Goal: Book appointment/travel/reservation

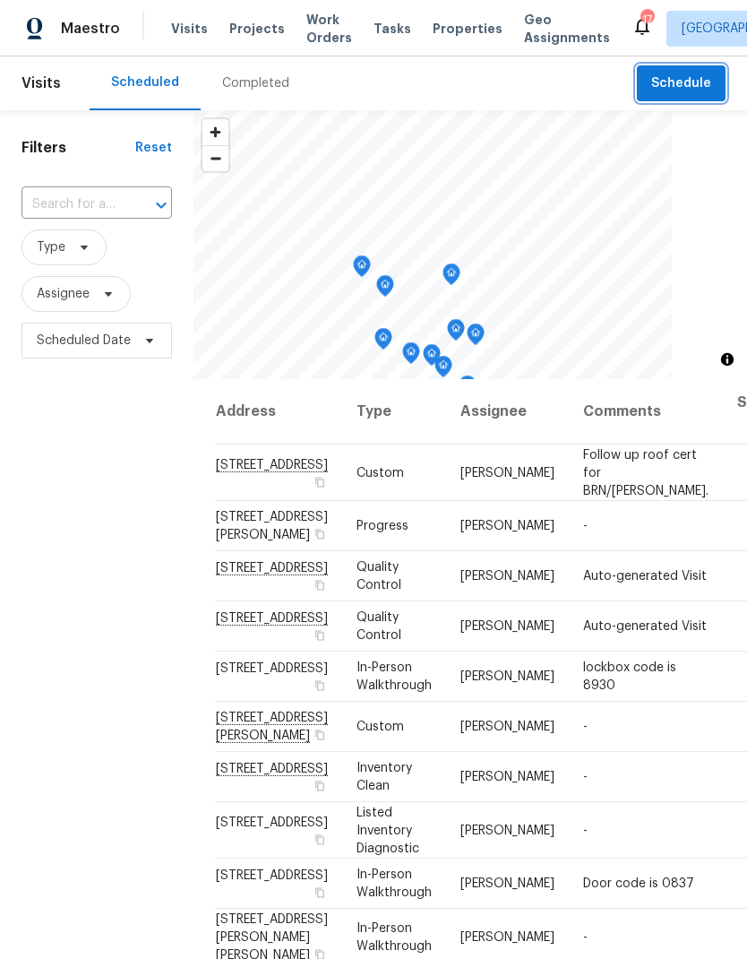
click at [675, 91] on span "Schedule" at bounding box center [681, 84] width 60 height 22
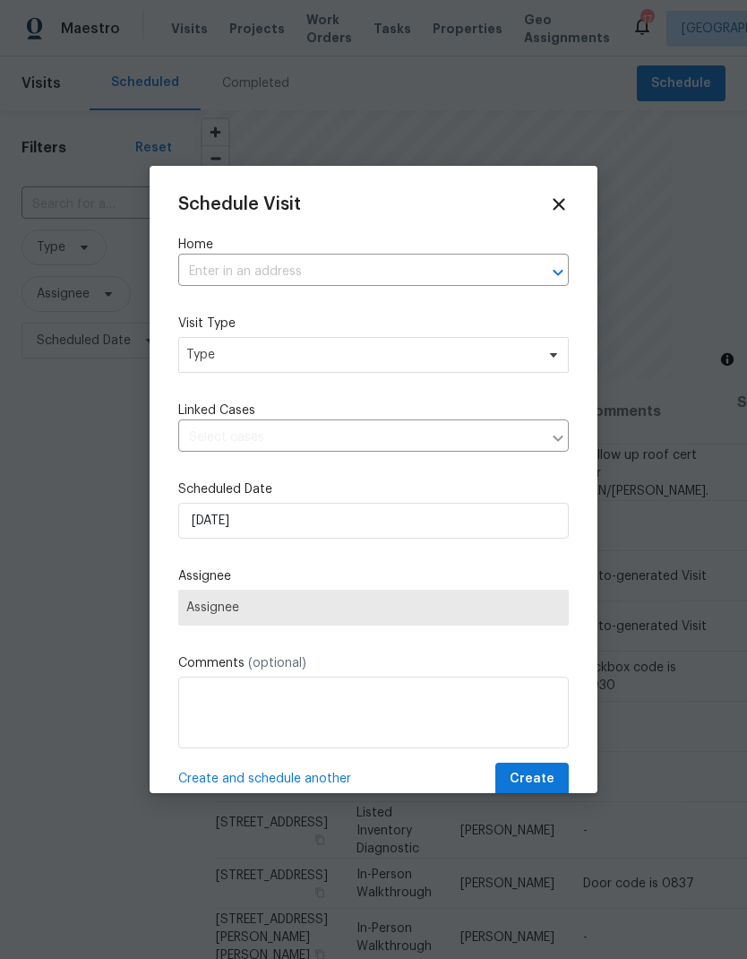
click at [344, 281] on input "text" at bounding box center [348, 272] width 341 height 28
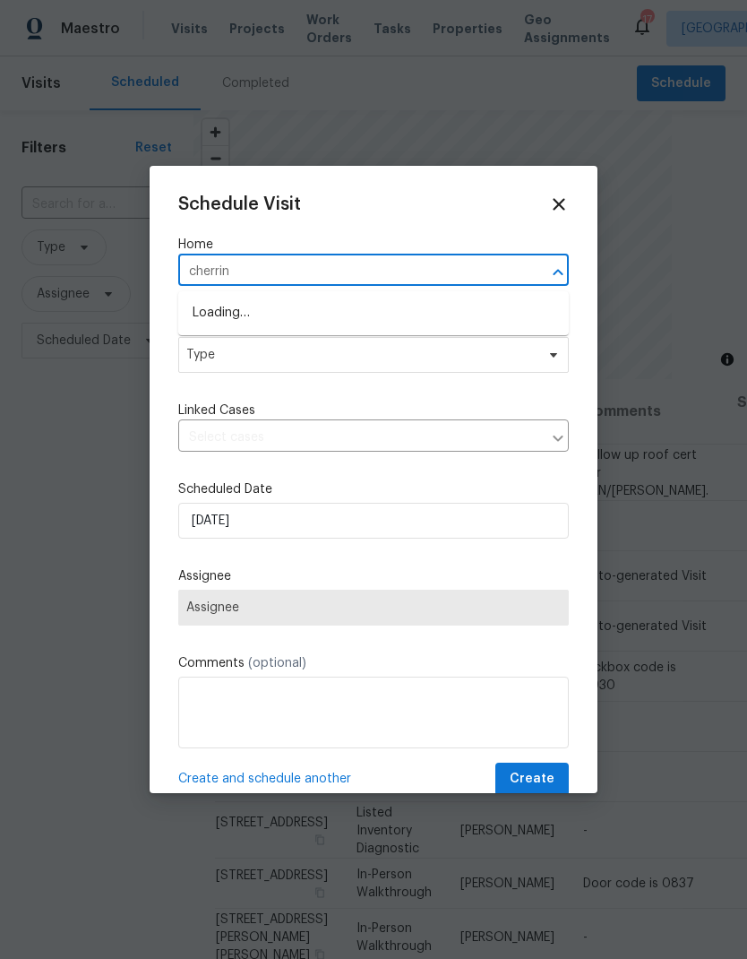
type input "cherring"
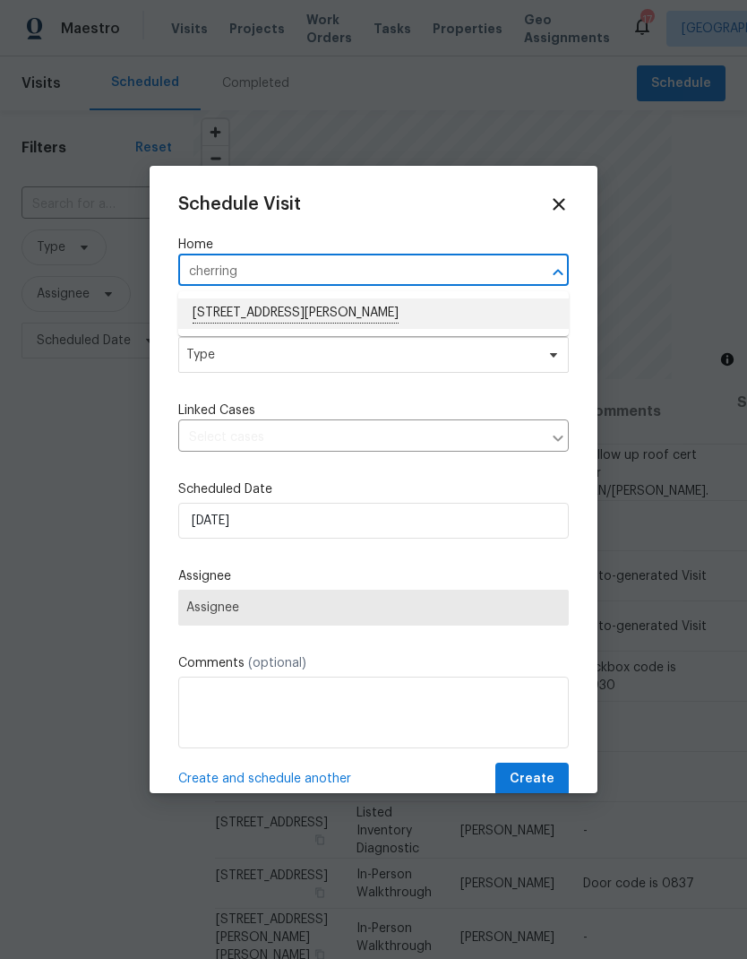
click at [362, 328] on li "[STREET_ADDRESS][PERSON_NAME]" at bounding box center [373, 313] width 391 height 30
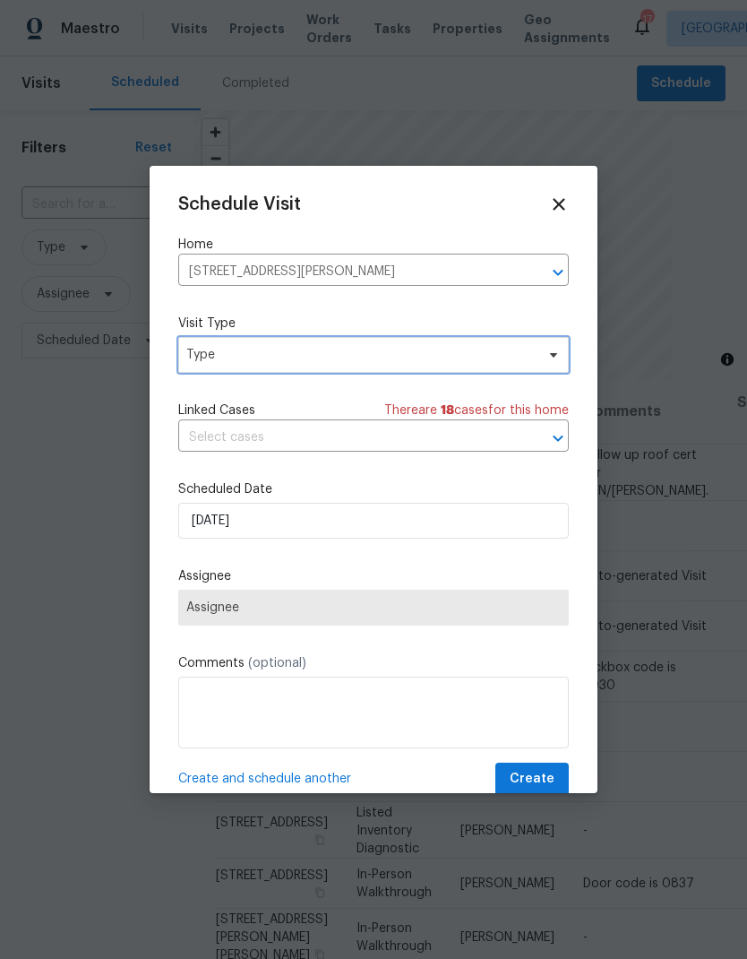
click at [346, 367] on span "Type" at bounding box center [373, 355] width 391 height 36
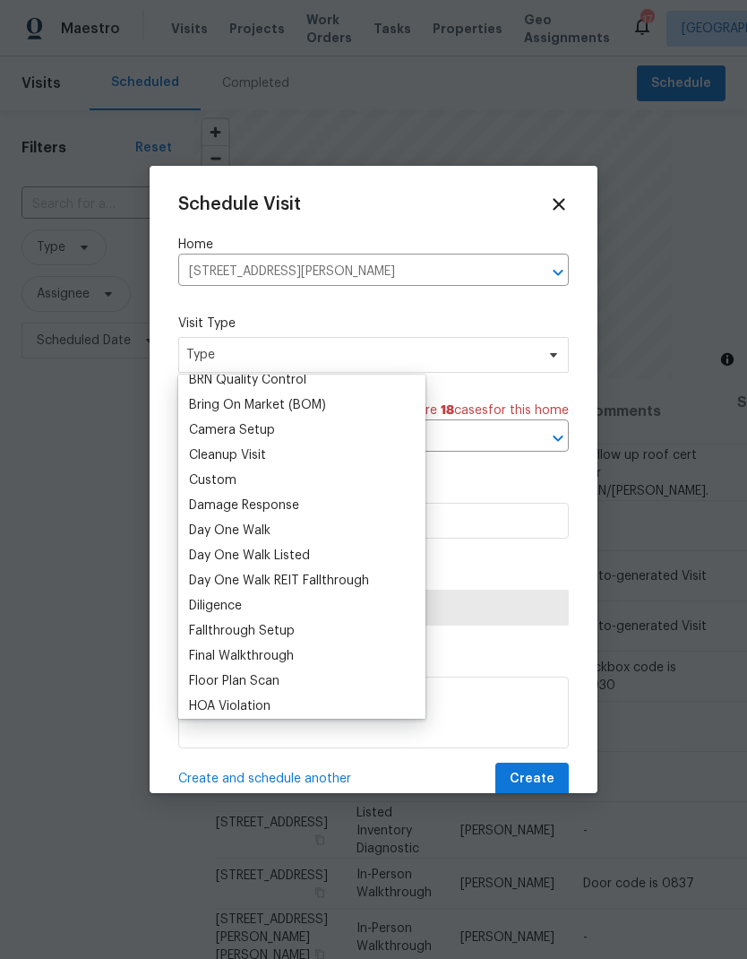
scroll to position [174, 0]
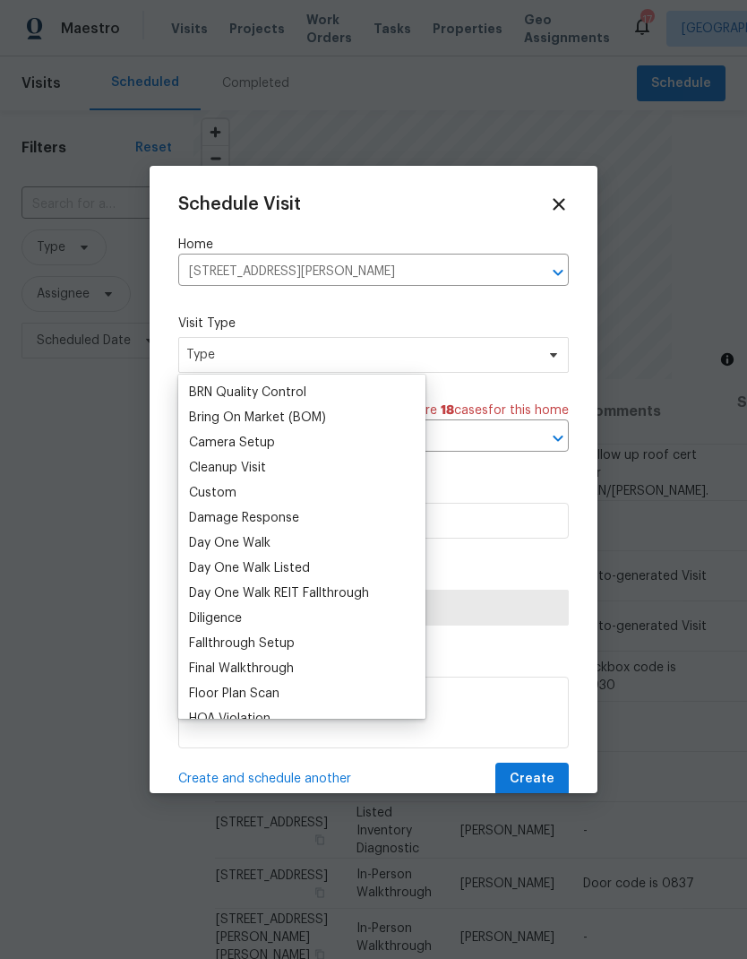
click at [254, 494] on div "Custom" at bounding box center [302, 492] width 237 height 25
click at [246, 488] on div "Custom" at bounding box center [302, 492] width 237 height 25
click at [233, 499] on div "Custom" at bounding box center [212, 493] width 47 height 18
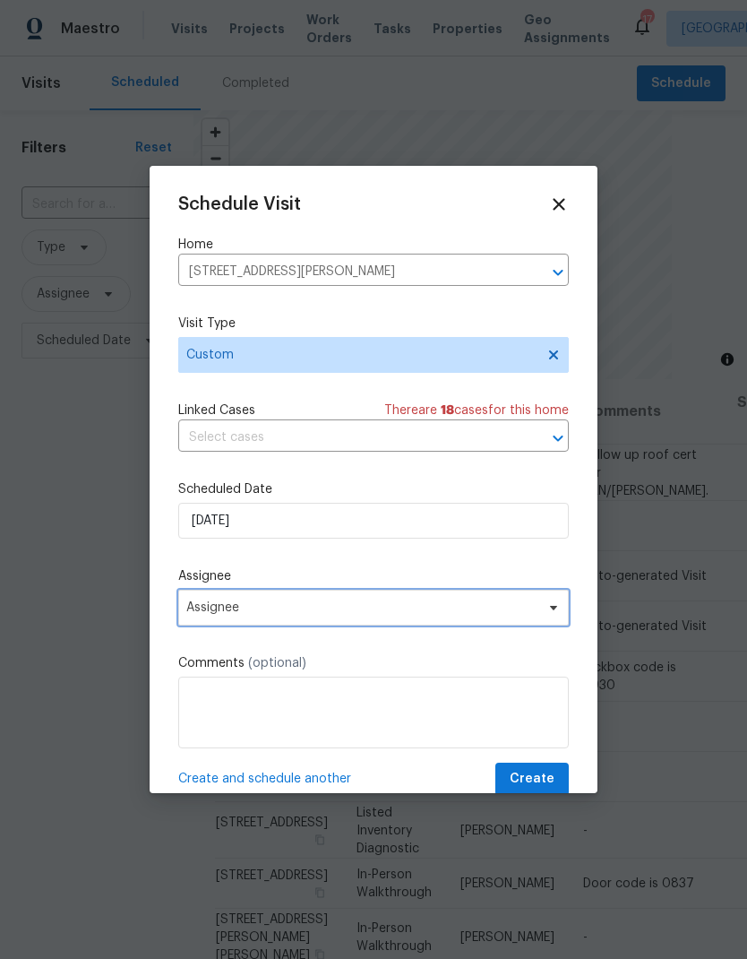
click at [325, 620] on span "Assignee" at bounding box center [373, 608] width 391 height 36
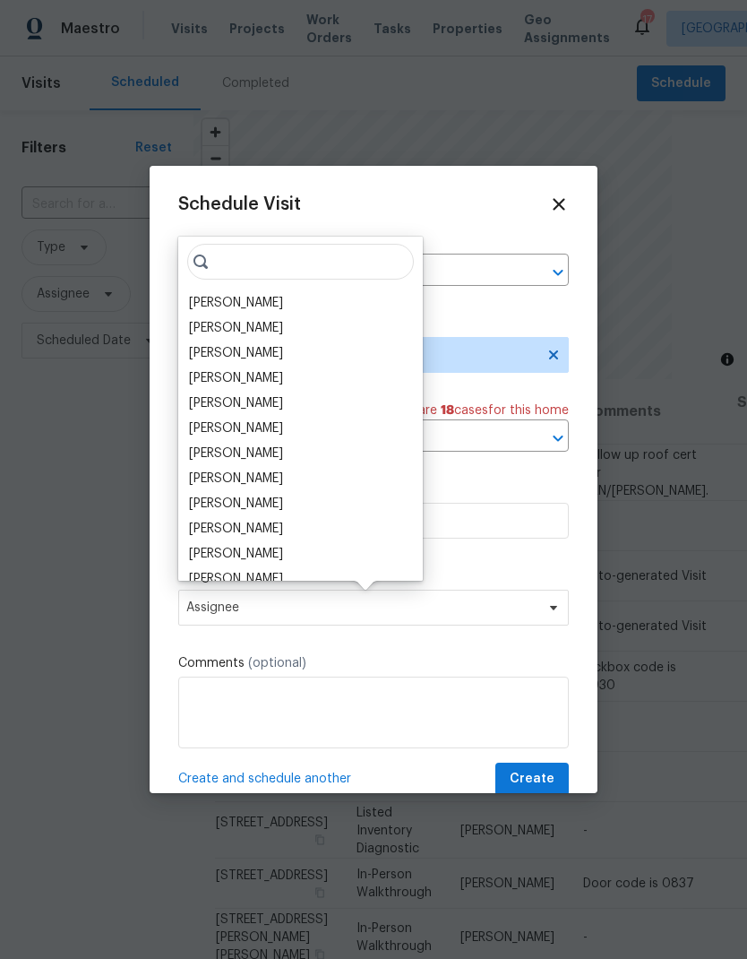
click at [283, 297] on div "[PERSON_NAME]" at bounding box center [236, 303] width 94 height 18
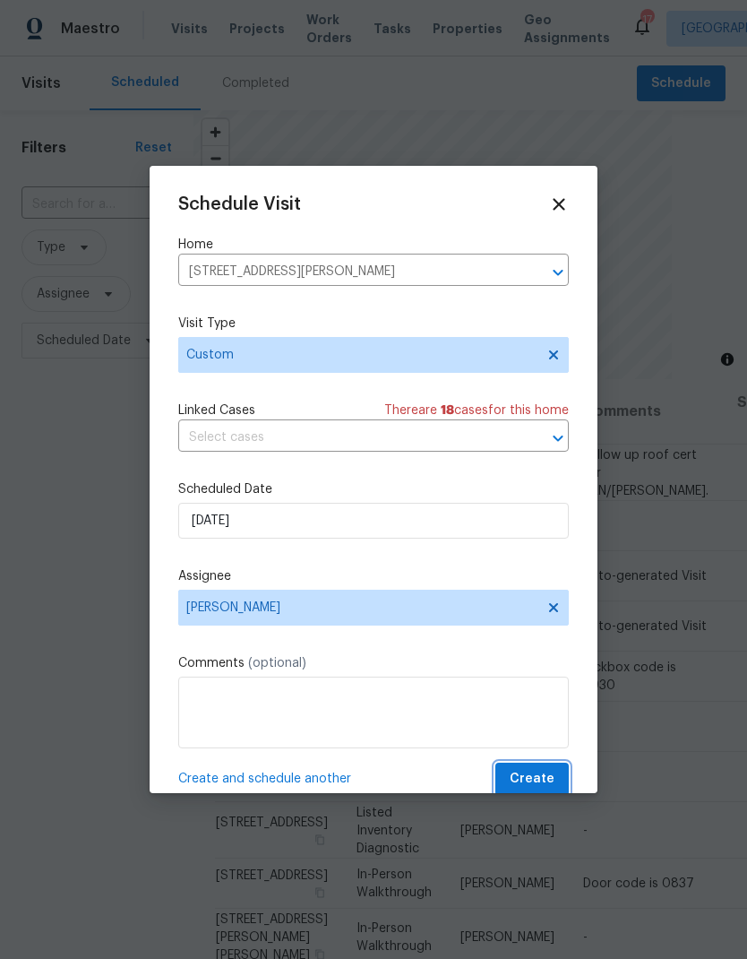
click at [548, 779] on span "Create" at bounding box center [532, 779] width 45 height 22
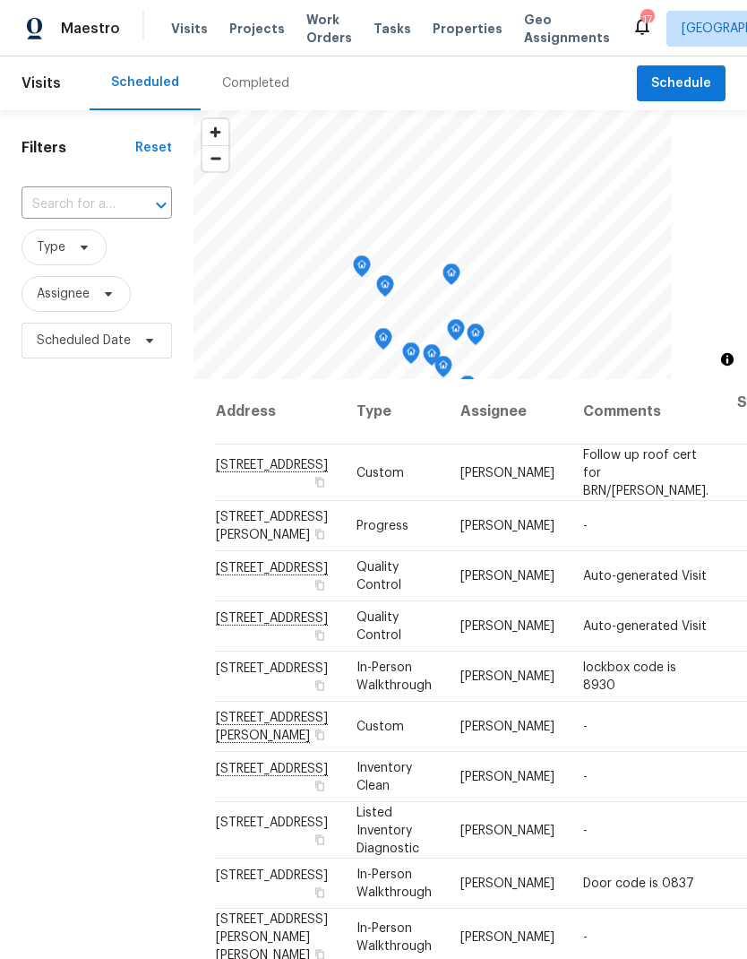
click at [75, 205] on input "text" at bounding box center [72, 205] width 100 height 28
type input "7575"
click at [98, 258] on li "[STREET_ADDRESS]" at bounding box center [96, 246] width 150 height 30
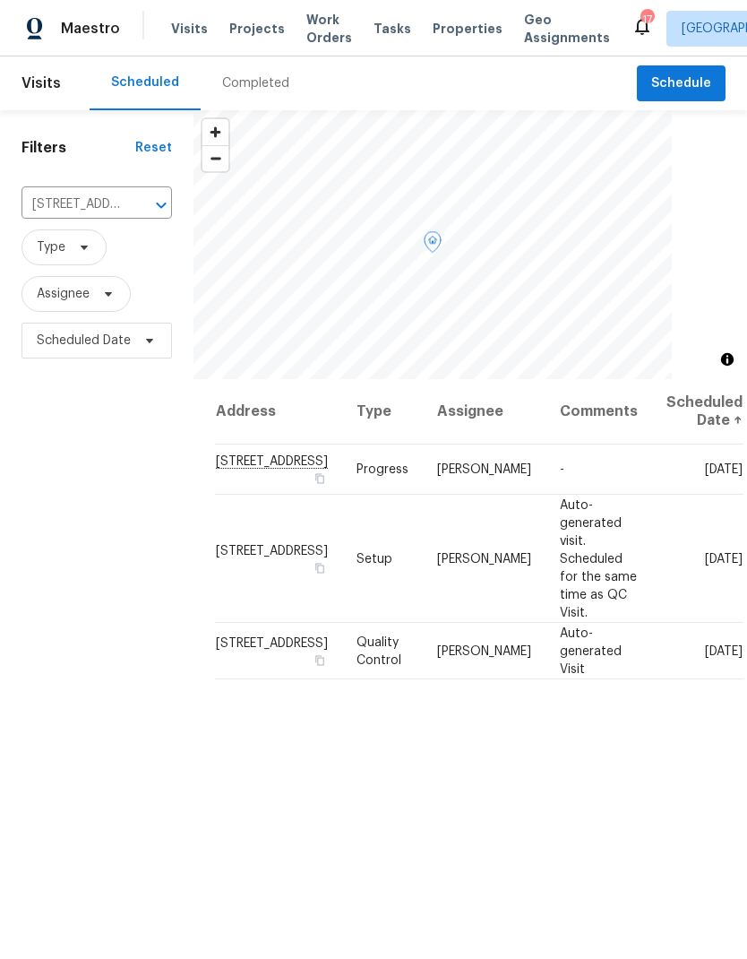
click at [0, 0] on icon at bounding box center [0, 0] width 0 height 0
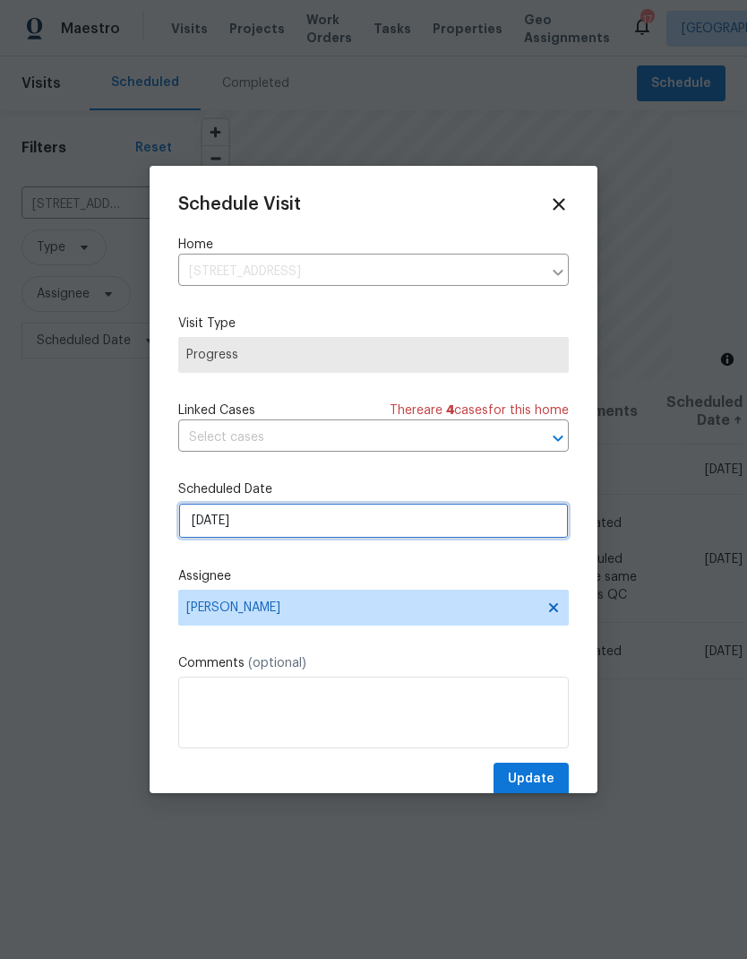
click at [280, 534] on input "[DATE]" at bounding box center [373, 521] width 391 height 36
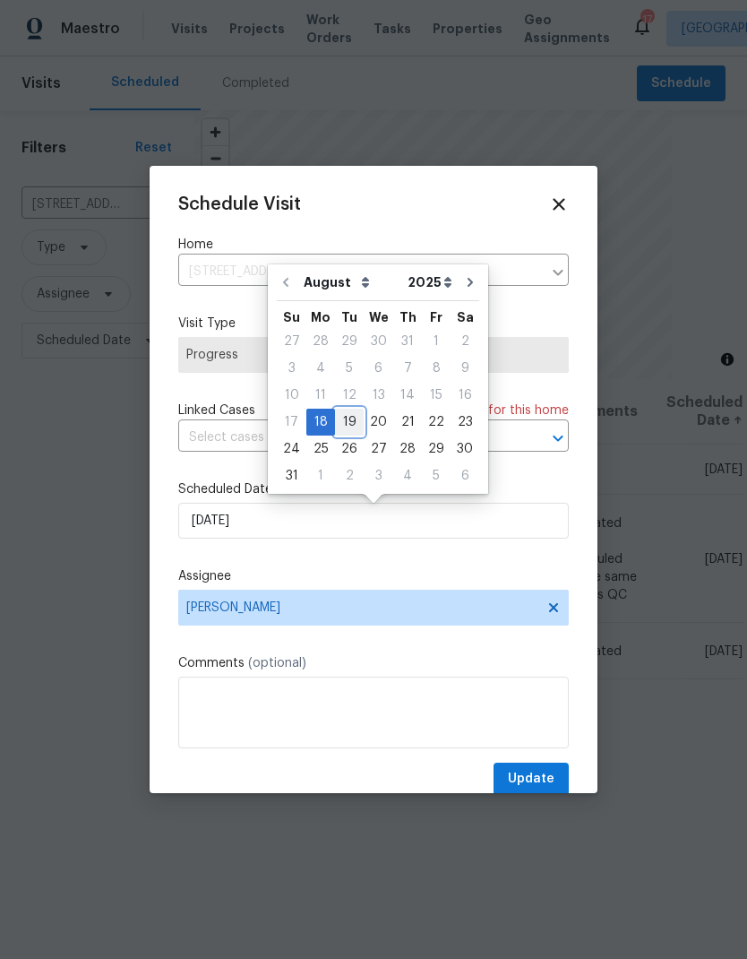
click at [348, 429] on div "19" at bounding box center [349, 422] width 29 height 25
type input "[DATE]"
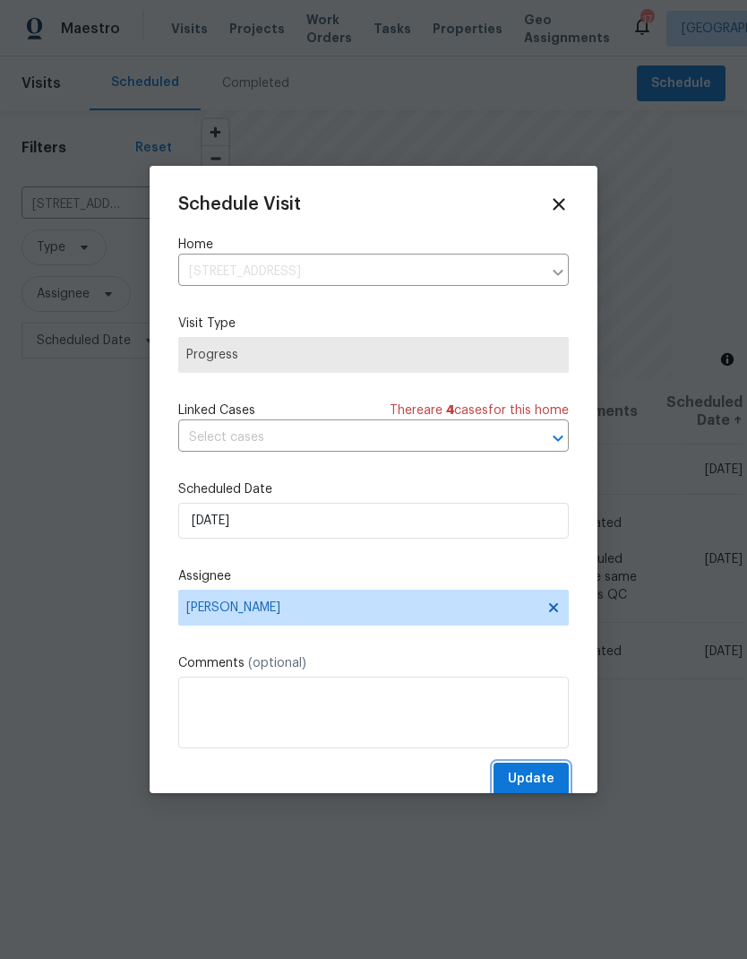
click at [540, 780] on span "Update" at bounding box center [531, 779] width 47 height 22
